Goal: Information Seeking & Learning: Learn about a topic

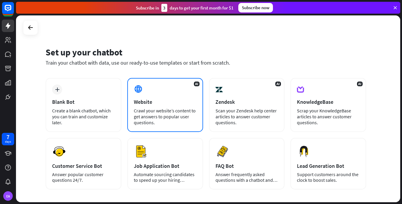
click at [154, 97] on div "AI Website Crawl your website’s content to get answers to popular user question…" at bounding box center [165, 105] width 76 height 54
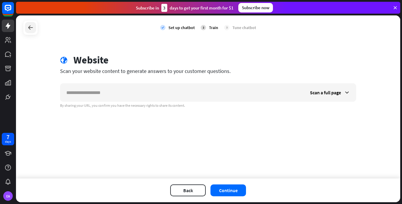
click at [28, 25] on icon at bounding box center [30, 27] width 7 height 7
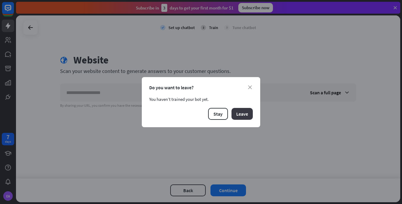
click at [247, 110] on button "Leave" at bounding box center [241, 114] width 21 height 12
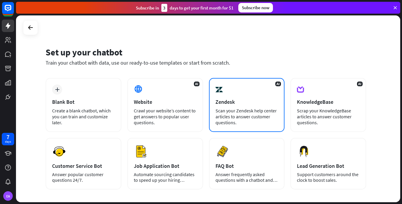
click at [233, 108] on div "Scan your Zendesk help center articles to answer customer questions." at bounding box center [246, 116] width 63 height 18
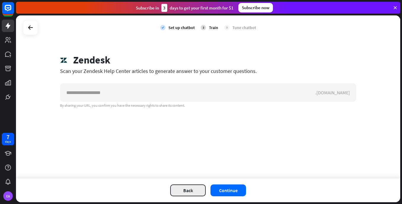
click at [184, 191] on button "Back" at bounding box center [188, 190] width 36 height 12
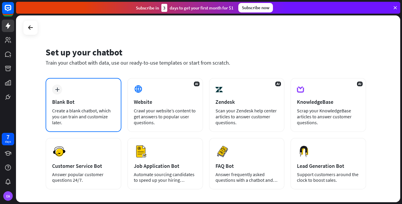
click at [92, 102] on div "Blank Bot" at bounding box center [83, 101] width 63 height 7
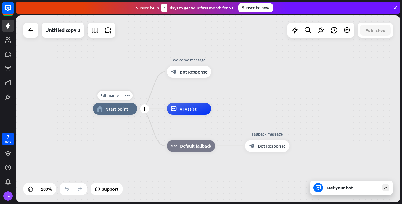
click at [115, 115] on div "Edit name more_horiz plus home_2 Start point" at bounding box center [115, 109] width 44 height 12
click at [30, 30] on icon at bounding box center [30, 30] width 7 height 7
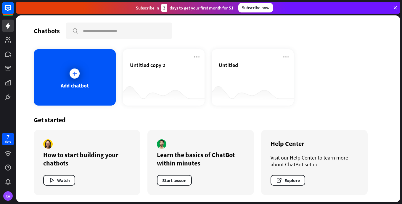
click at [394, 7] on icon at bounding box center [394, 7] width 5 height 5
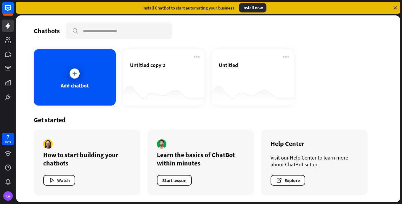
click at [394, 7] on icon at bounding box center [394, 7] width 5 height 5
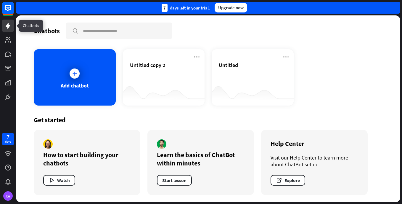
click at [11, 26] on icon at bounding box center [7, 25] width 7 height 7
click at [8, 26] on icon at bounding box center [8, 26] width 5 height 6
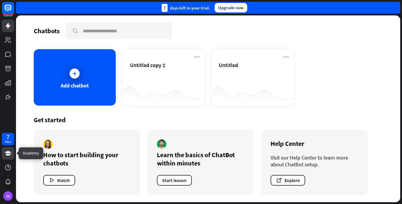
click at [9, 154] on icon at bounding box center [8, 153] width 7 height 5
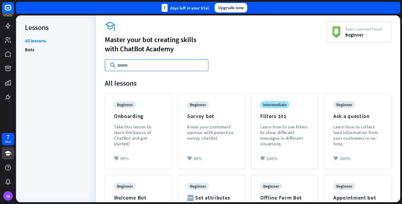
click at [146, 67] on input "text" at bounding box center [157, 65] width 104 height 12
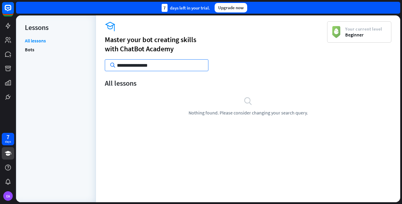
type input "**********"
click at [39, 50] on li "Bots" at bounding box center [56, 49] width 62 height 9
click at [31, 50] on link "Bots" at bounding box center [29, 49] width 9 height 9
click at [162, 61] on input "**********" at bounding box center [157, 65] width 104 height 12
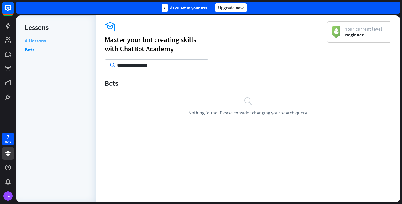
click at [36, 38] on link "All lessons" at bounding box center [35, 41] width 21 height 7
click at [11, 27] on icon at bounding box center [7, 25] width 7 height 7
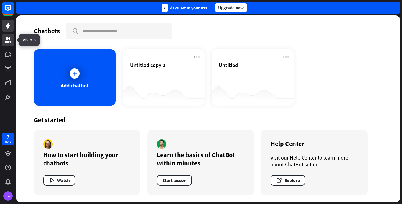
click at [7, 39] on icon at bounding box center [8, 40] width 6 height 6
